Goal: Navigation & Orientation: Find specific page/section

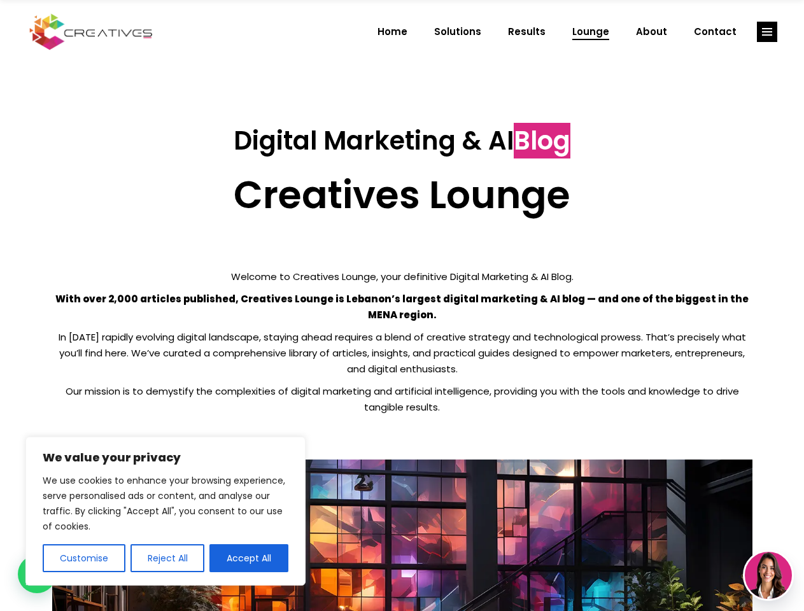
click at [402, 305] on p "With over 2,000 articles published, Creatives Lounge is Lebanon’s largest digit…" at bounding box center [402, 307] width 700 height 32
click at [83, 558] on button "Customise" at bounding box center [84, 558] width 83 height 28
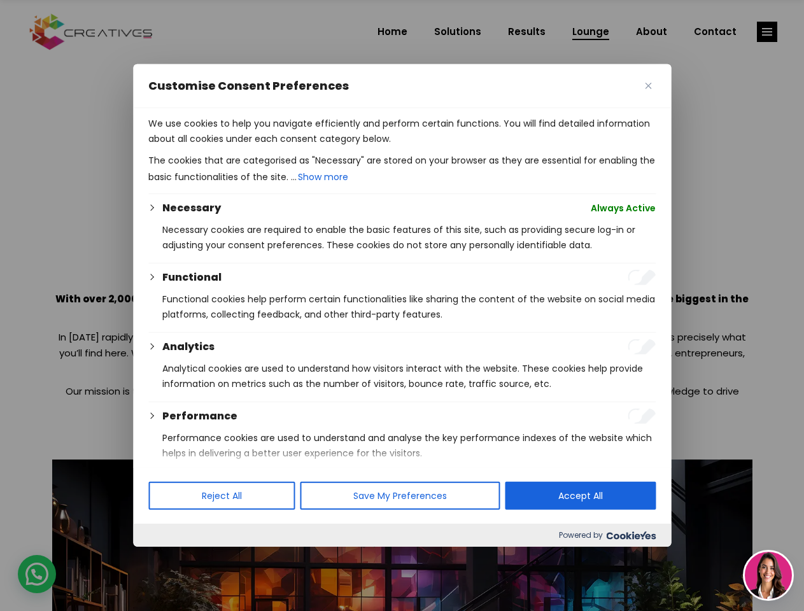
click at [167, 558] on div at bounding box center [402, 305] width 804 height 611
click at [249, 146] on p "We use cookies to help you navigate efficiently and perform certain functions. …" at bounding box center [401, 131] width 507 height 31
click at [767, 32] on div at bounding box center [402, 305] width 804 height 611
click at [768, 575] on img at bounding box center [767, 575] width 47 height 47
